Goal: Task Accomplishment & Management: Complete application form

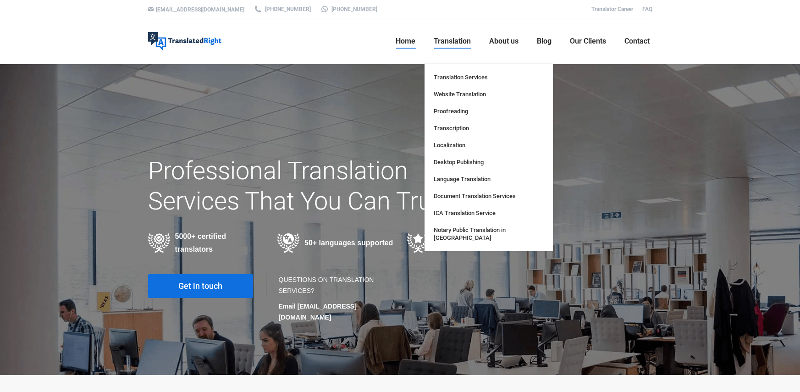
click at [448, 45] on span "Translation" at bounding box center [452, 41] width 37 height 9
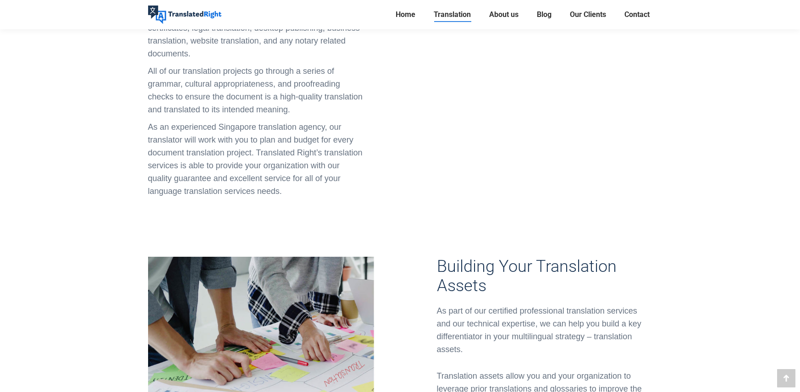
scroll to position [917, 0]
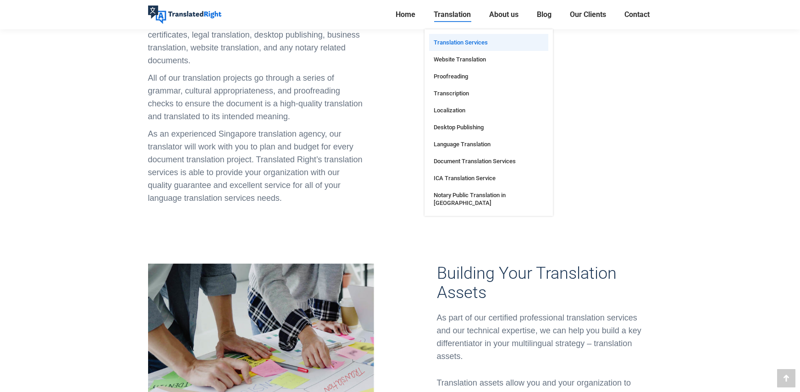
click at [418, 13] on li "Home" at bounding box center [409, 14] width 32 height 29
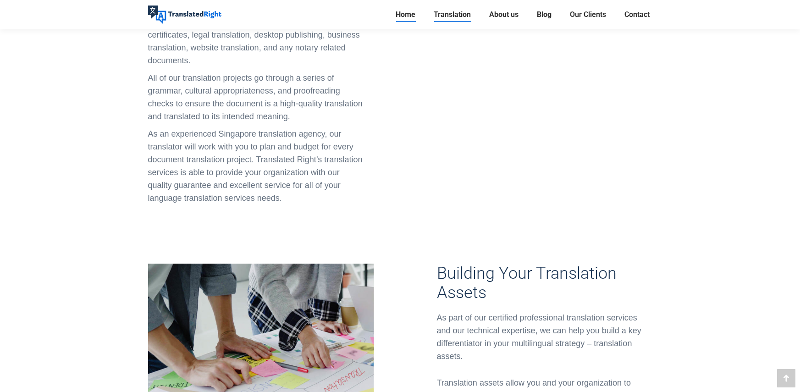
click at [406, 14] on span "Home" at bounding box center [406, 14] width 20 height 9
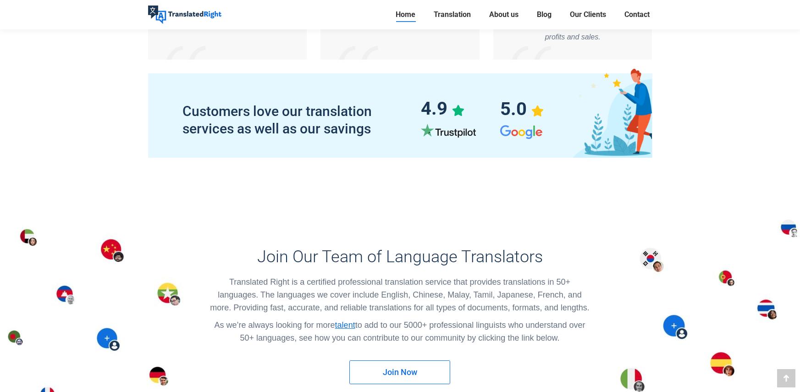
scroll to position [5134, 0]
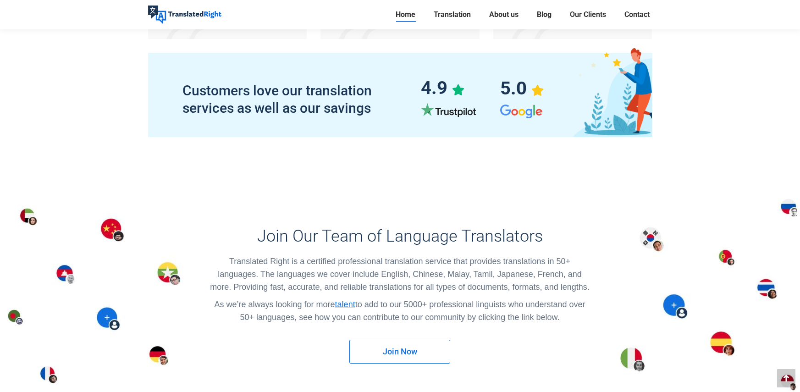
click at [418, 340] on link "Join Now" at bounding box center [399, 352] width 101 height 24
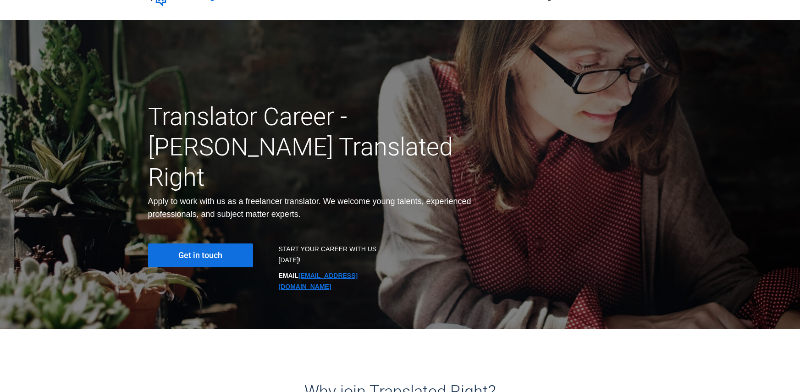
scroll to position [46, 0]
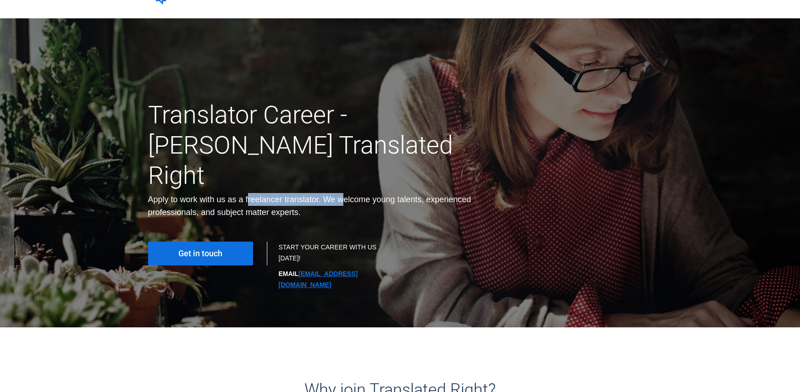
drag, startPoint x: 247, startPoint y: 167, endPoint x: 350, endPoint y: 168, distance: 102.7
click at [349, 193] on div "Apply to work with us as a freelancer translator. We welcome young talents, exp…" at bounding box center [313, 206] width 331 height 26
click at [362, 193] on div "Apply to work with us as a freelancer translator. We welcome young talents, exp…" at bounding box center [313, 206] width 331 height 26
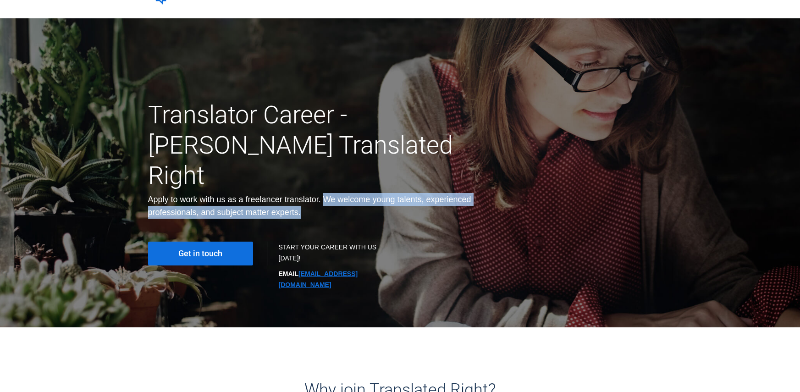
drag, startPoint x: 328, startPoint y: 167, endPoint x: 415, endPoint y: 176, distance: 87.2
click at [415, 193] on div "Apply to work with us as a freelancer translator. We welcome young talents, exp…" at bounding box center [313, 206] width 331 height 26
click at [407, 193] on div "Apply to work with us as a freelancer translator. We welcome young talents, exp…" at bounding box center [313, 206] width 331 height 26
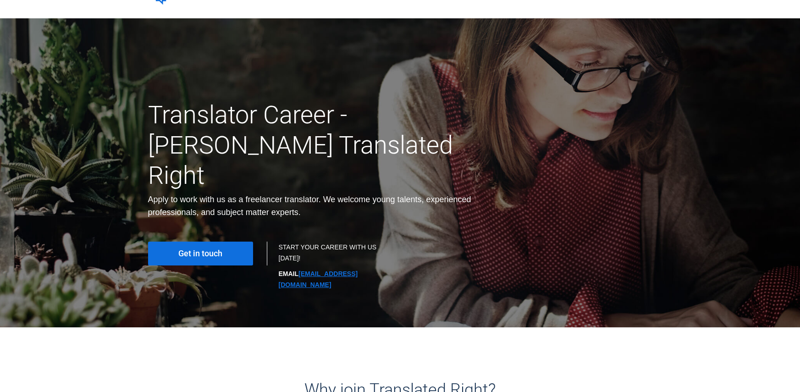
click at [214, 249] on span "Get in touch" at bounding box center [200, 253] width 44 height 9
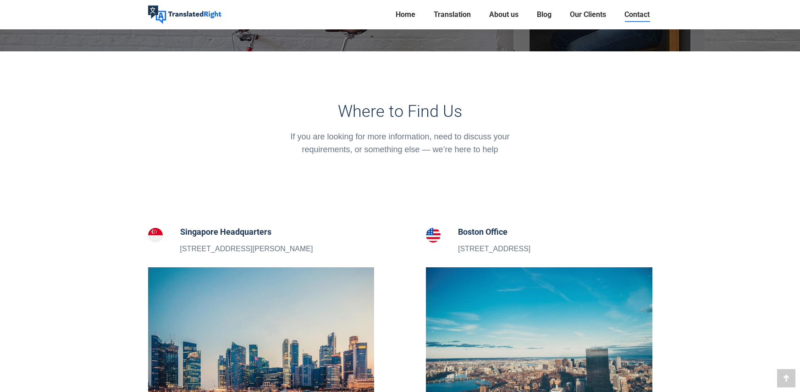
scroll to position [183, 0]
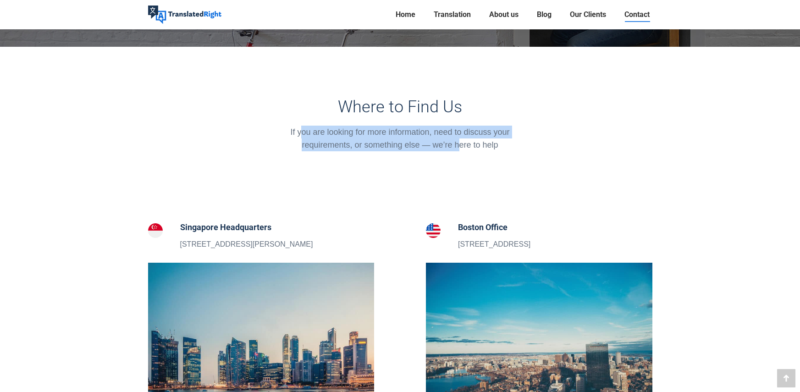
drag, startPoint x: 300, startPoint y: 123, endPoint x: 458, endPoint y: 149, distance: 160.2
click at [458, 149] on div "Where to Find Us If you are looking for more information, need to discuss your …" at bounding box center [399, 124] width 245 height 54
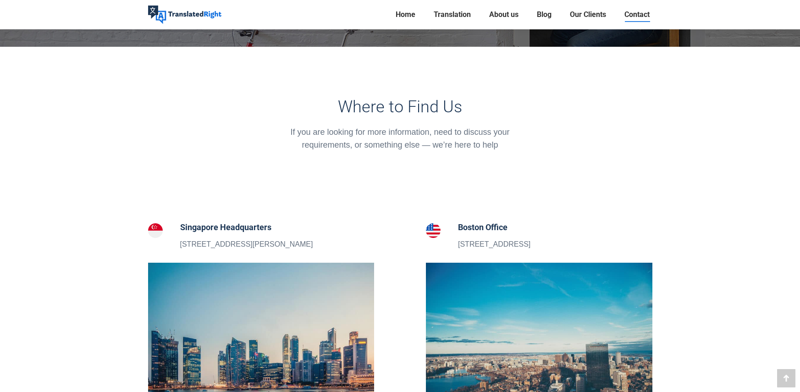
click at [509, 152] on div "Where to Find Us If you are looking for more information, need to discuss your …" at bounding box center [399, 131] width 259 height 68
drag, startPoint x: 355, startPoint y: 146, endPoint x: 498, endPoint y: 156, distance: 142.9
click at [498, 156] on div "Where to Find Us If you are looking for more information, need to discuss your …" at bounding box center [399, 131] width 259 height 68
click at [505, 156] on div "Where to Find Us If you are looking for more information, need to discuss your …" at bounding box center [399, 131] width 259 height 68
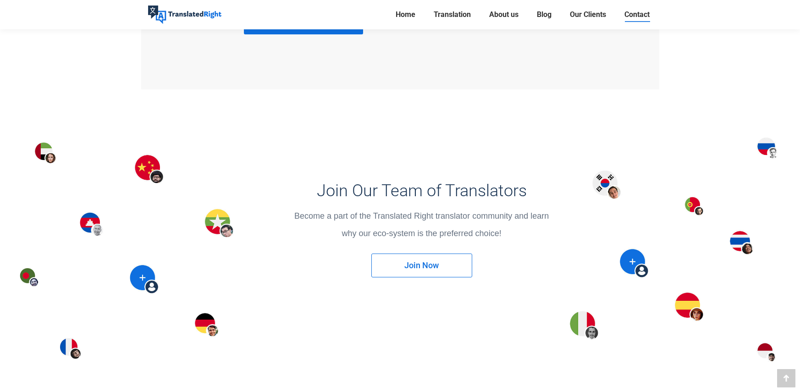
scroll to position [1100, 0]
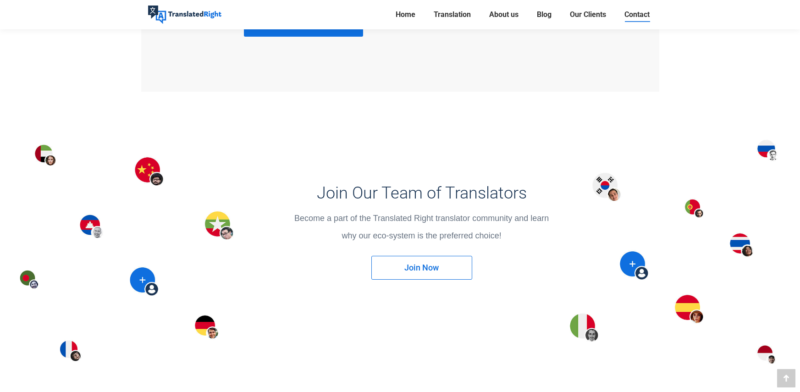
click at [396, 261] on link "Join Now" at bounding box center [421, 268] width 101 height 24
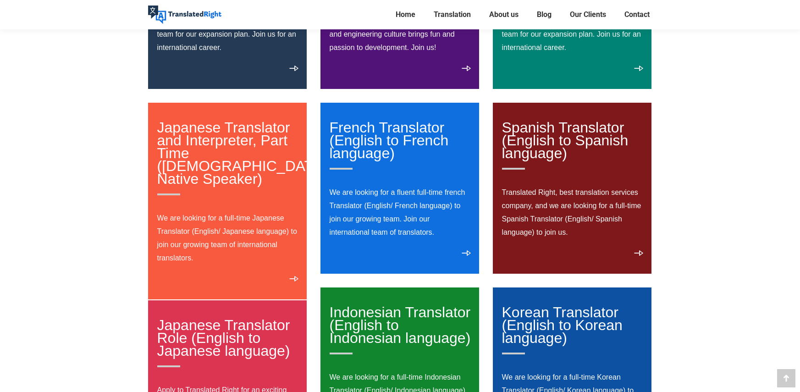
scroll to position [229, 0]
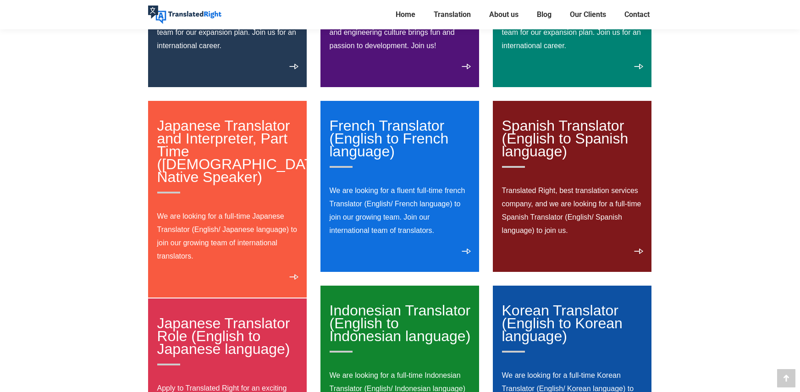
click at [554, 226] on p "Translated Right, best translation services company, and we are looking for a f…" at bounding box center [572, 210] width 141 height 53
click at [632, 248] on div "Spanish Translator (English to Spanish language) Translated Right, best transla…" at bounding box center [572, 186] width 159 height 171
click at [641, 252] on link "View details" at bounding box center [638, 253] width 9 height 11
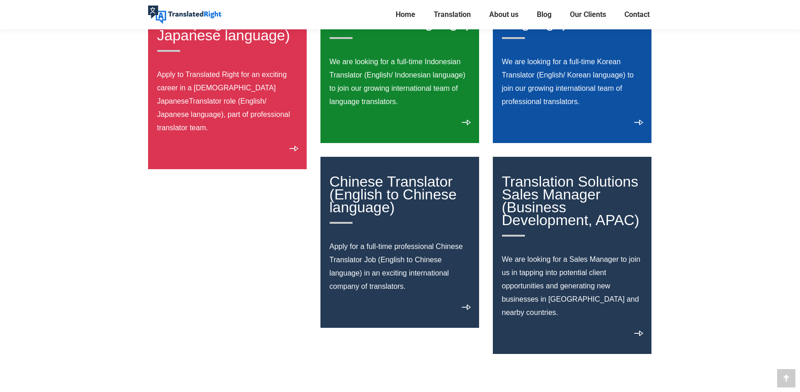
scroll to position [550, 0]
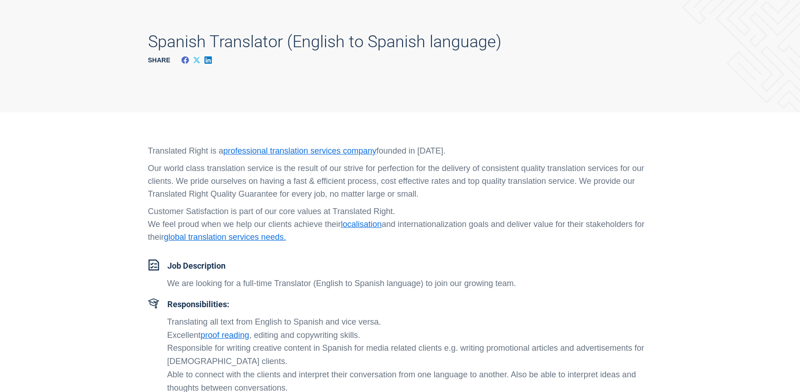
scroll to position [92, 0]
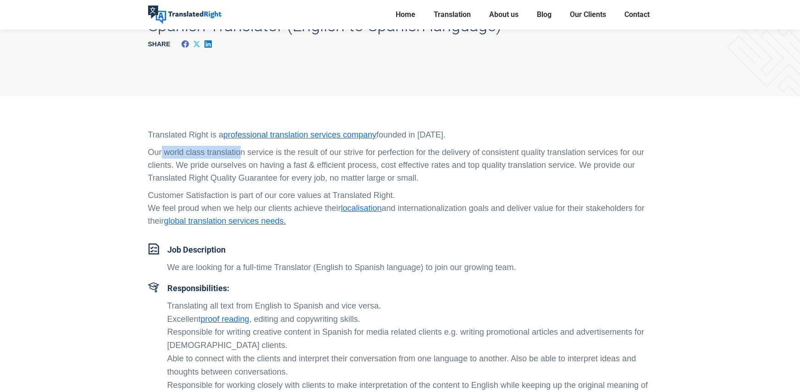
drag, startPoint x: 163, startPoint y: 151, endPoint x: 242, endPoint y: 154, distance: 79.8
click at [242, 154] on p "Our world class translation service is the result of our strive for perfection …" at bounding box center [400, 165] width 504 height 39
click at [219, 186] on div "Translated Right is a professional translation services company founded in [DAT…" at bounding box center [400, 177] width 504 height 99
drag, startPoint x: 208, startPoint y: 188, endPoint x: 279, endPoint y: 193, distance: 71.2
click at [259, 192] on div "Translated Right is a professional translation services company founded in [DAT…" at bounding box center [400, 177] width 504 height 99
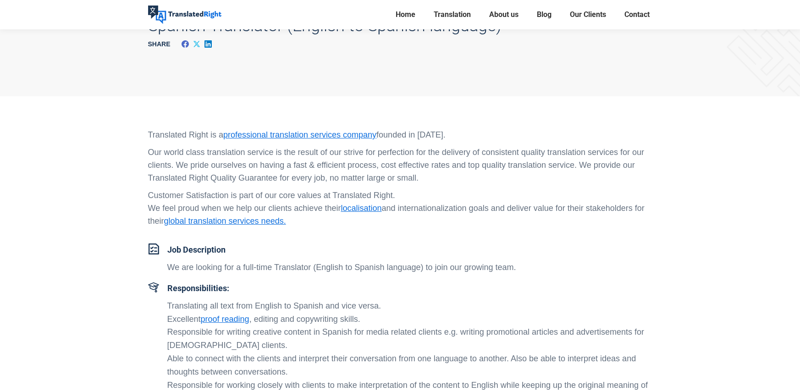
click at [286, 193] on p "Customer Satisfaction is part of our core values at Translated Right. We feel p…" at bounding box center [400, 208] width 504 height 39
drag, startPoint x: 286, startPoint y: 193, endPoint x: 391, endPoint y: 192, distance: 105.0
click at [390, 192] on p "Customer Satisfaction is part of our core values at Translated Right. We feel p…" at bounding box center [400, 208] width 504 height 39
click at [402, 192] on p "Customer Satisfaction is part of our core values at Translated Right. We feel p…" at bounding box center [400, 208] width 504 height 39
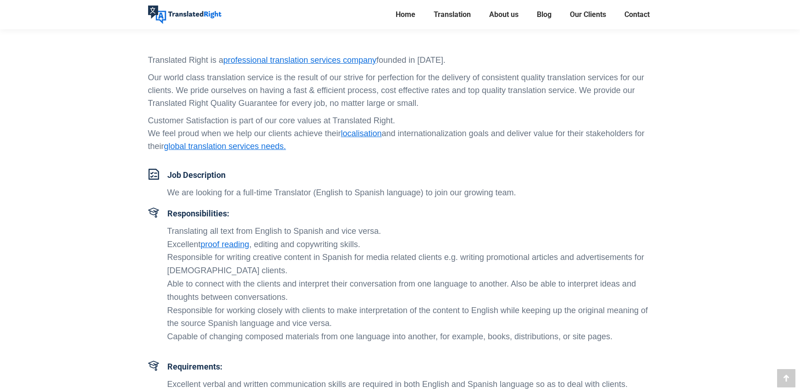
scroll to position [183, 0]
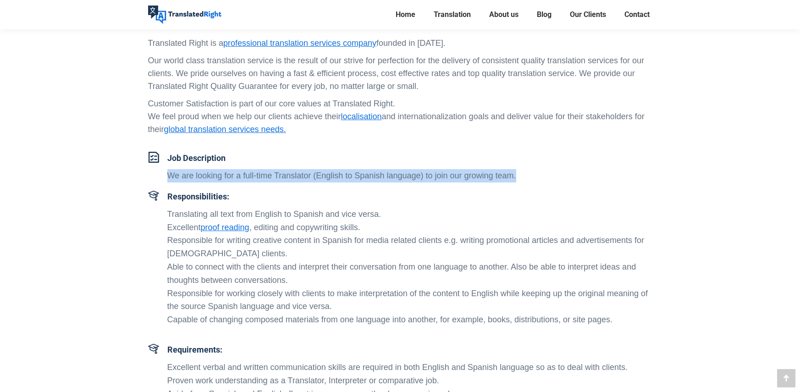
drag, startPoint x: 170, startPoint y: 174, endPoint x: 545, endPoint y: 185, distance: 375.1
click at [545, 185] on span "Job Description We are looking for a full-time Translator (English to Spanish l…" at bounding box center [409, 169] width 485 height 35
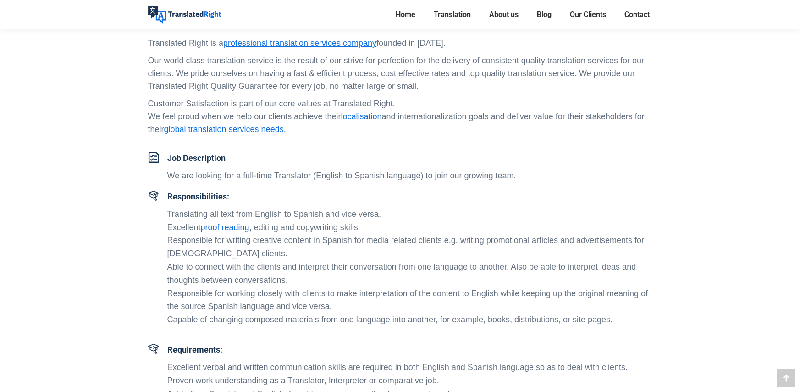
click at [431, 222] on li "Excellent proof reading , editing and copywriting skills." at bounding box center [409, 227] width 485 height 13
drag, startPoint x: 169, startPoint y: 214, endPoint x: 176, endPoint y: 211, distance: 8.0
click at [176, 211] on li "Translating all text from English to Spanish and vice versa." at bounding box center [409, 214] width 485 height 13
click at [185, 232] on li "Excellent proof reading , editing and copywriting skills." at bounding box center [409, 227] width 485 height 13
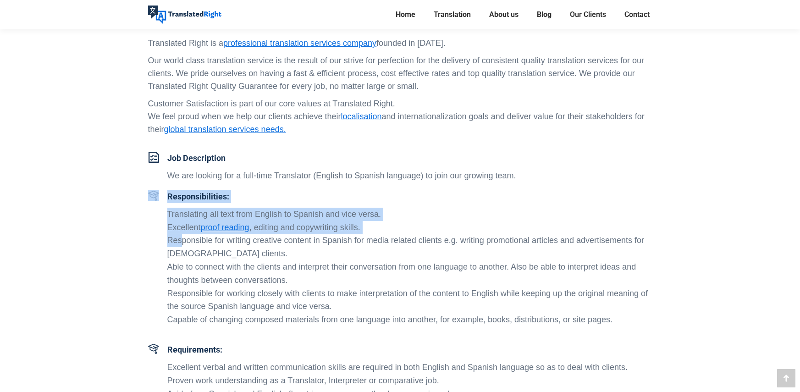
drag, startPoint x: 165, startPoint y: 238, endPoint x: 182, endPoint y: 244, distance: 18.0
click at [182, 244] on div "Responsibilities: Translating all text from English to Spanish and vice versa. …" at bounding box center [400, 265] width 504 height 150
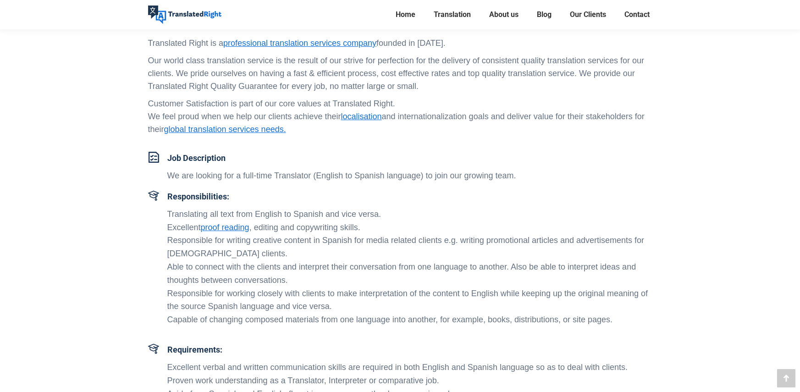
click at [188, 247] on li "Responsible for writing creative content in Spanish for media related clients e…" at bounding box center [409, 247] width 485 height 27
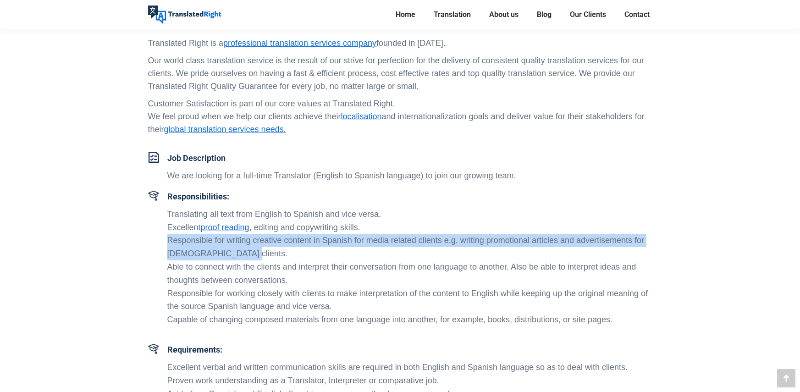
drag, startPoint x: 167, startPoint y: 240, endPoint x: 272, endPoint y: 253, distance: 106.1
click at [258, 253] on li "Responsible for writing creative content in Spanish for media related clients e…" at bounding box center [409, 247] width 485 height 27
click at [285, 255] on li "Responsible for writing creative content in Spanish for media related clients e…" at bounding box center [409, 247] width 485 height 27
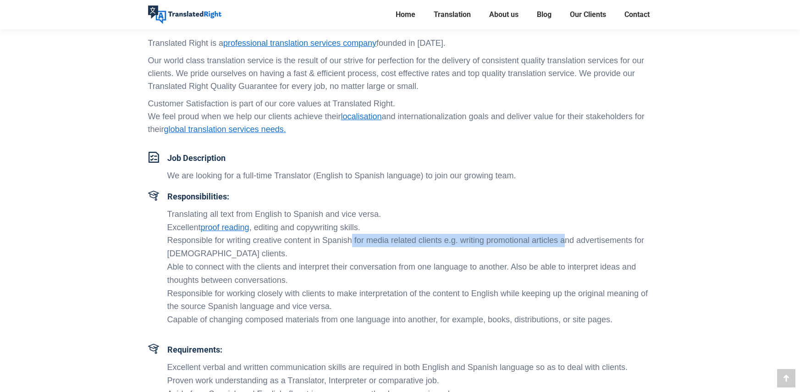
drag, startPoint x: 352, startPoint y: 238, endPoint x: 562, endPoint y: 244, distance: 210.9
click at [562, 244] on li "Responsible for writing creative content in Spanish for media related clients e…" at bounding box center [409, 247] width 485 height 27
click at [444, 260] on li "Able to connect with the clients and interpret their conversation from one lang…" at bounding box center [409, 273] width 485 height 27
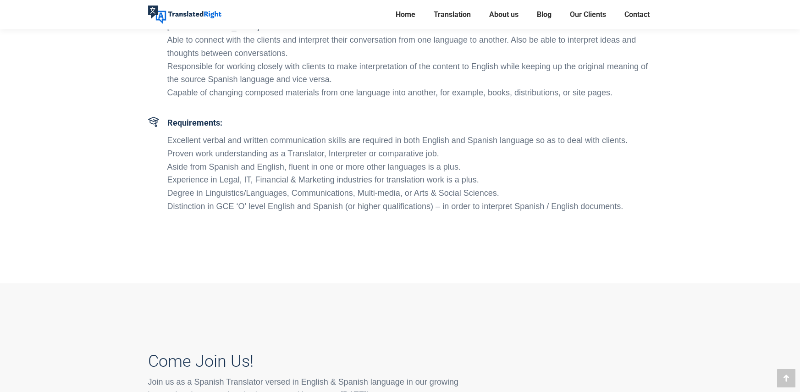
scroll to position [413, 0]
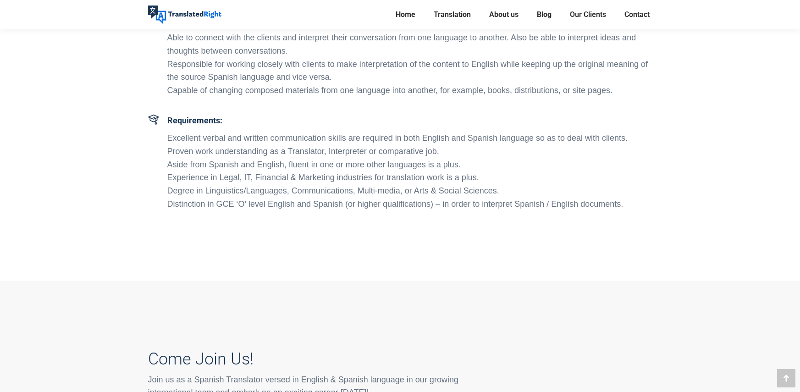
drag, startPoint x: 157, startPoint y: 275, endPoint x: 344, endPoint y: 184, distance: 208.1
click at [344, 184] on li "Experience in Legal, IT, Financial & Marketing industries for translation work …" at bounding box center [409, 177] width 485 height 13
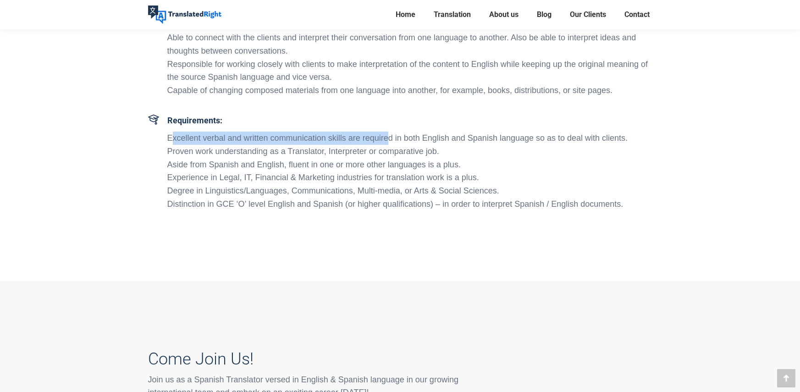
drag, startPoint x: 171, startPoint y: 138, endPoint x: 393, endPoint y: 143, distance: 222.4
click at [393, 143] on li "Excellent verbal and written communication skills are required in both English …" at bounding box center [409, 138] width 485 height 13
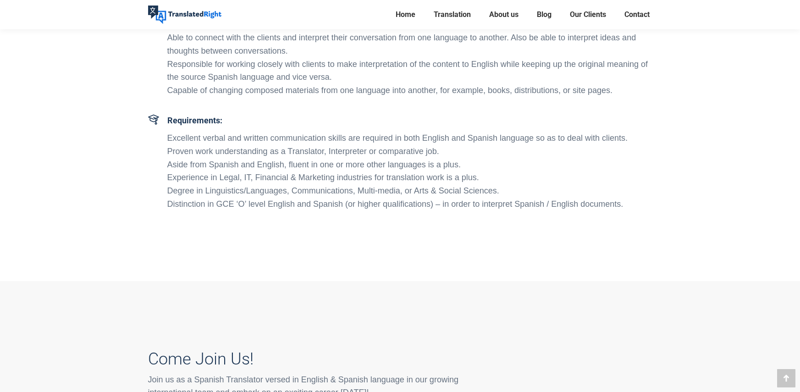
click at [595, 140] on li "Excellent verbal and written communication skills are required in both English …" at bounding box center [409, 138] width 485 height 13
click at [197, 160] on li "Aside from Spanish and English, fluent in one or more other languages is a plus." at bounding box center [409, 164] width 485 height 13
drag, startPoint x: 205, startPoint y: 155, endPoint x: 388, endPoint y: 150, distance: 183.0
click at [388, 150] on li "Proven work understanding as a Translator, Interpreter or comparative job." at bounding box center [409, 151] width 485 height 13
click at [420, 169] on li "Aside from Spanish and English, fluent in one or more other languages is a plus." at bounding box center [409, 164] width 485 height 13
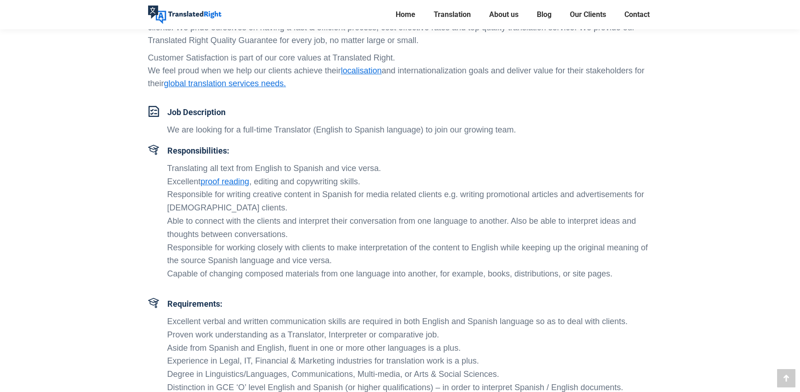
scroll to position [0, 0]
